Goal: Task Accomplishment & Management: Use online tool/utility

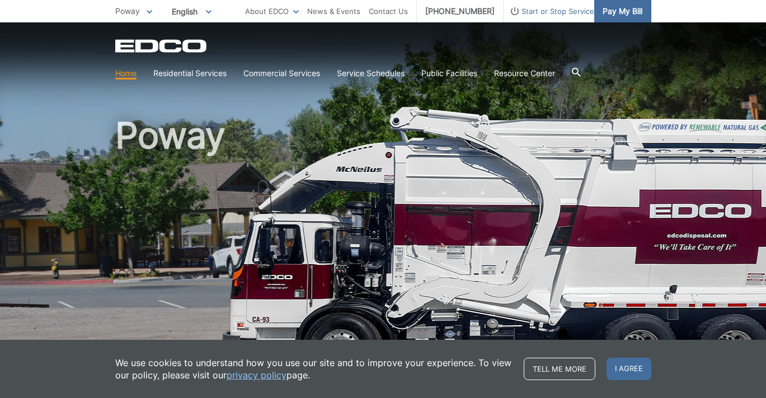
click at [613, 11] on span "Pay My Bill" at bounding box center [623, 11] width 40 height 12
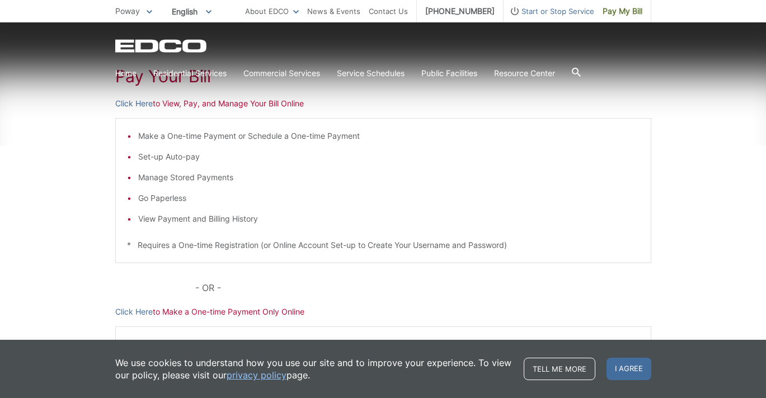
scroll to position [186, 0]
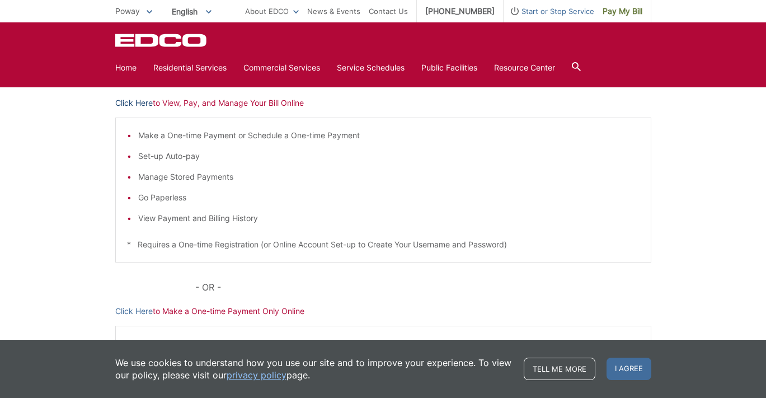
click at [137, 97] on link "Click Here" at bounding box center [134, 103] width 38 height 12
